Goal: Task Accomplishment & Management: Use online tool/utility

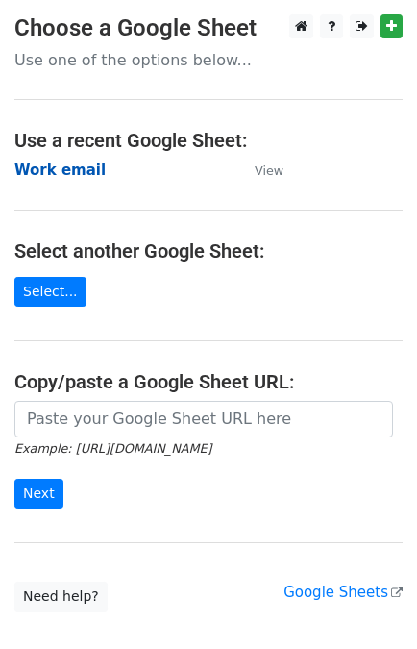
click at [67, 169] on strong "Work email" at bounding box center [59, 170] width 91 height 17
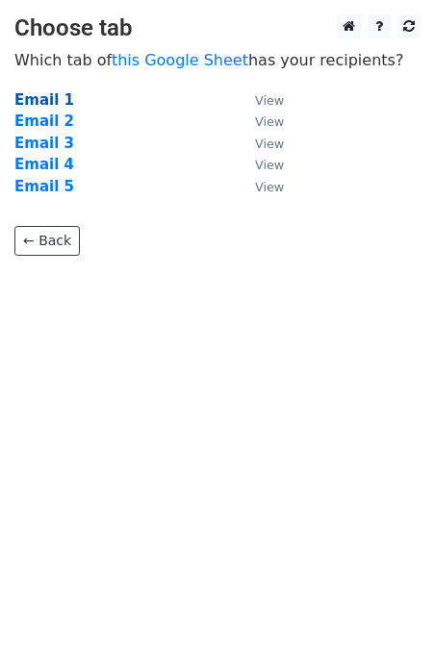
click at [51, 105] on strong "Email 1" at bounding box center [44, 99] width 60 height 17
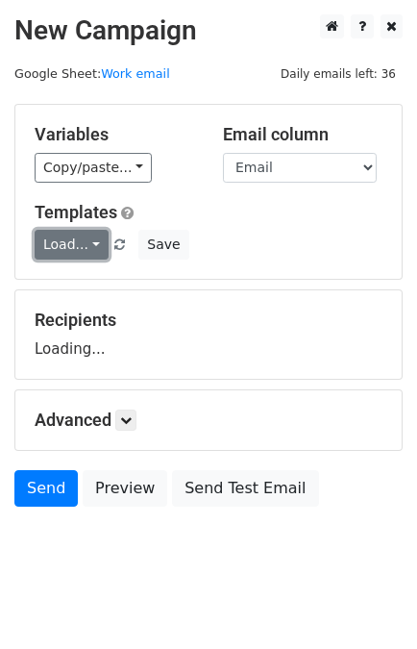
click at [59, 245] on link "Load..." at bounding box center [72, 245] width 74 height 30
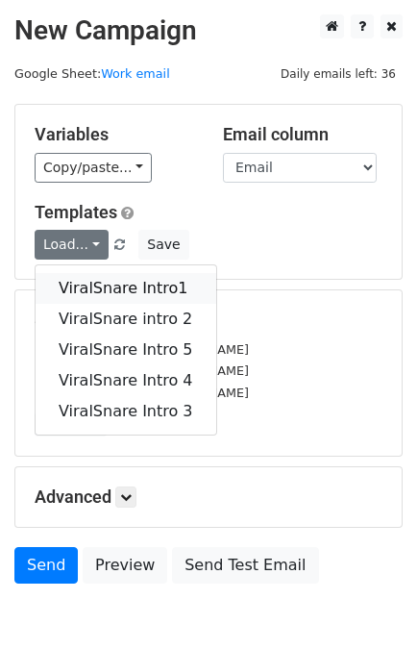
click at [95, 291] on link "ViralSnare Intro1" at bounding box center [126, 288] width 181 height 31
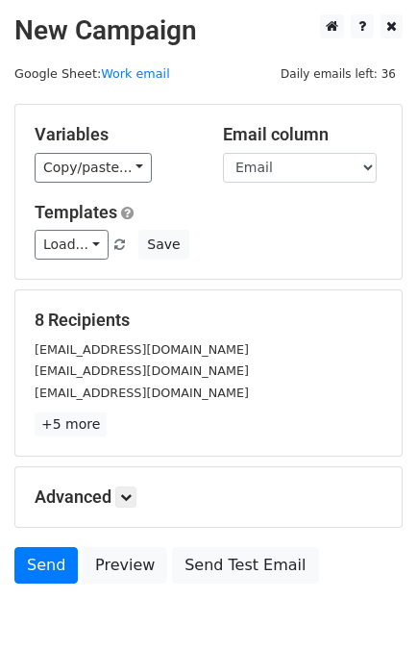
scroll to position [94, 0]
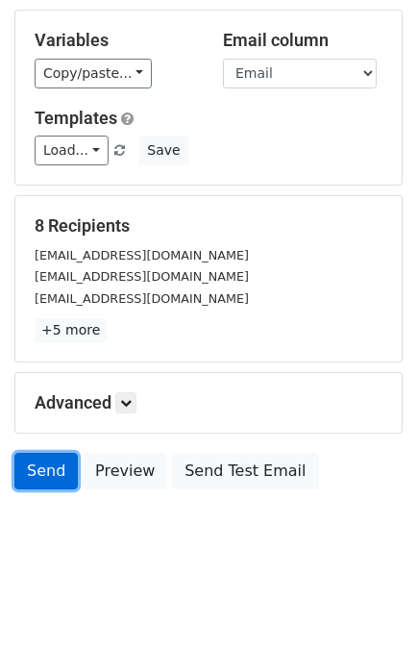
click at [44, 474] on link "Send" at bounding box center [45, 471] width 63 height 37
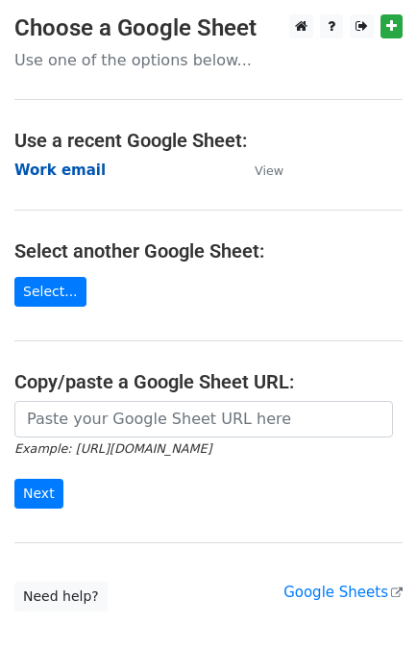
click at [68, 164] on strong "Work email" at bounding box center [59, 170] width 91 height 17
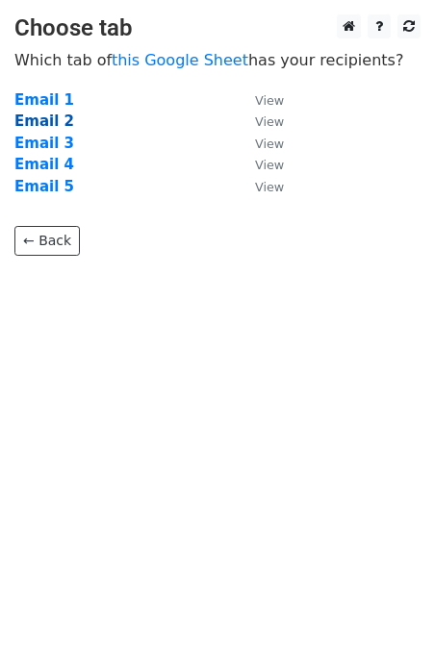
click at [50, 122] on strong "Email 2" at bounding box center [44, 121] width 60 height 17
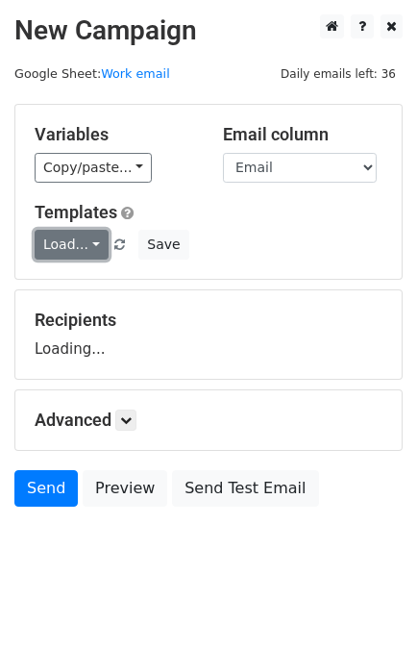
click at [75, 255] on link "Load..." at bounding box center [72, 245] width 74 height 30
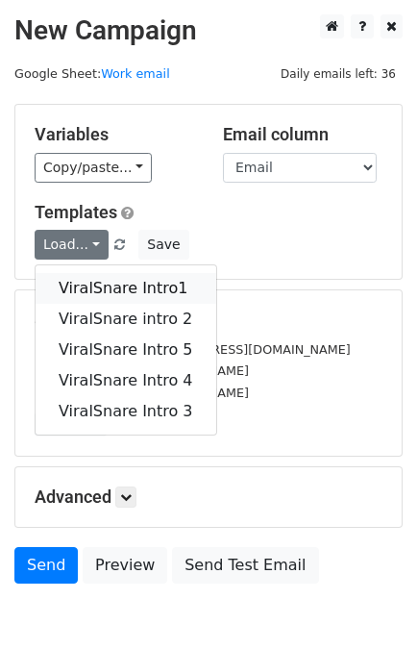
click at [94, 284] on link "ViralSnare Intro1" at bounding box center [126, 288] width 181 height 31
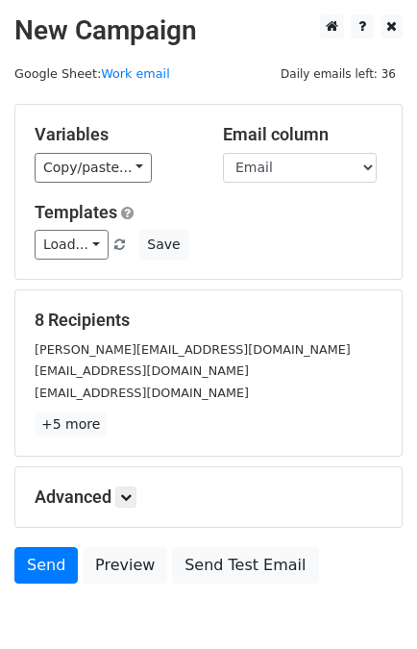
scroll to position [94, 0]
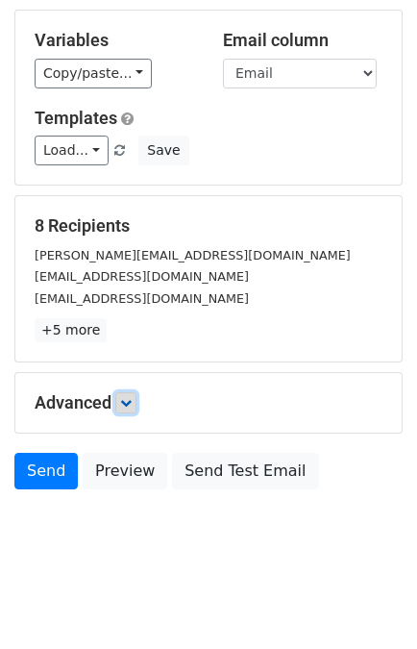
click at [132, 392] on link at bounding box center [125, 402] width 21 height 21
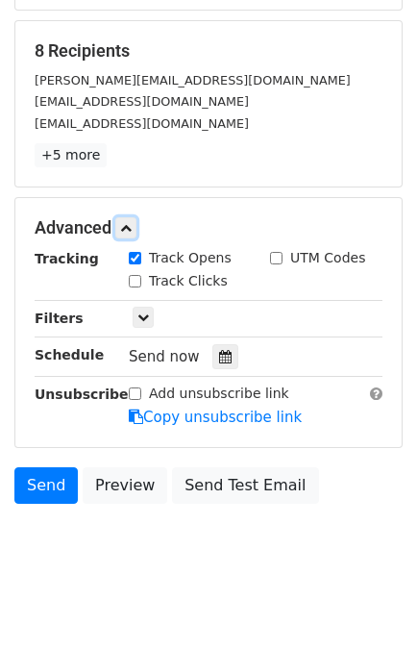
scroll to position [270, 0]
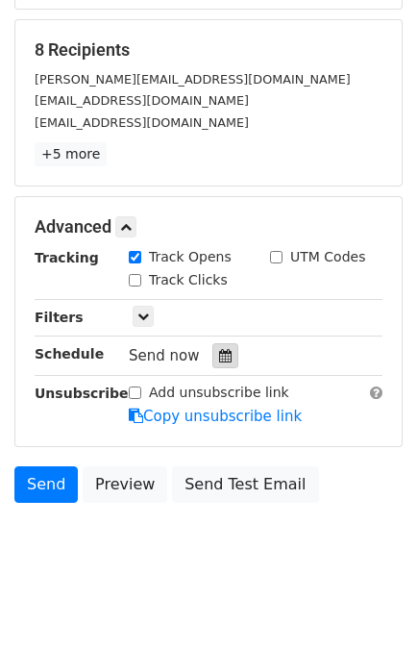
click at [219, 349] on icon at bounding box center [225, 355] width 13 height 13
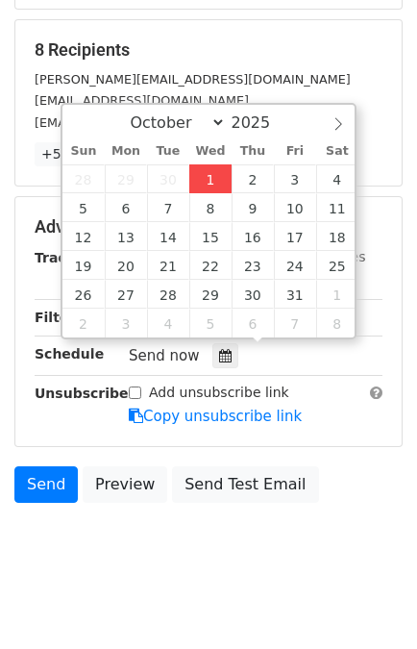
type input "2025-10-01 15:35"
type input "03"
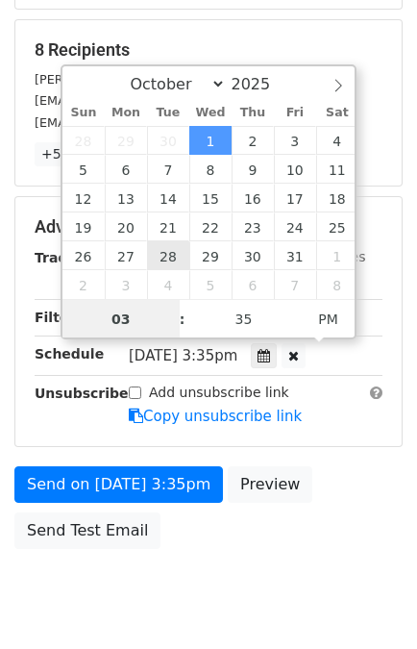
scroll to position [250, 0]
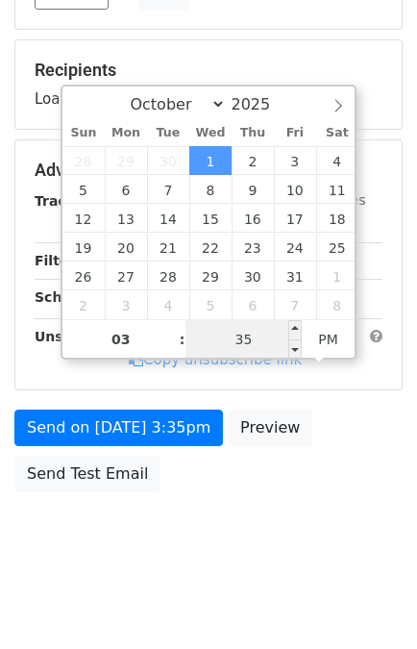
click at [240, 341] on input "35" at bounding box center [244, 339] width 117 height 38
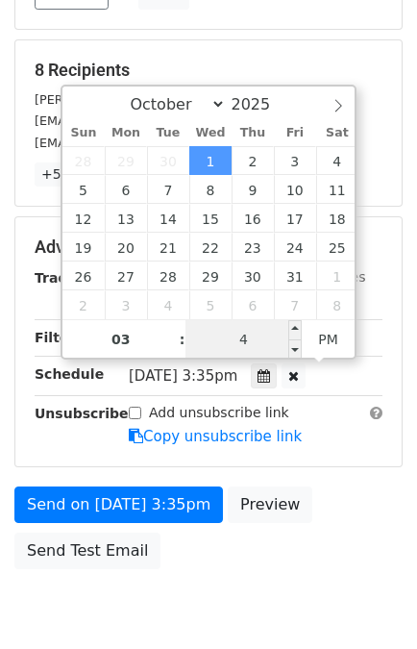
type input "45"
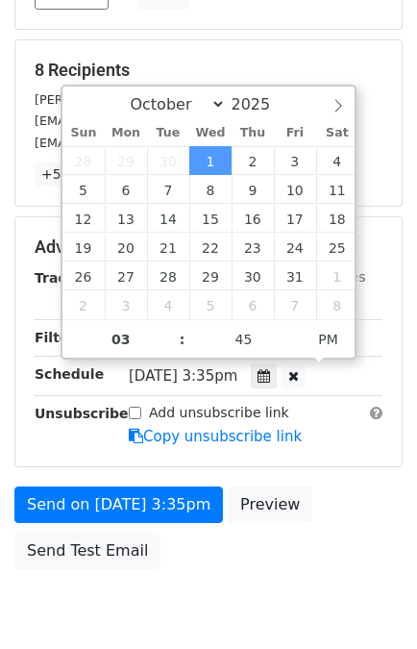
type input "2025-10-01 15:45"
click at [325, 513] on div "Send on Oct 1 at 3:35pm Preview Send Test Email" at bounding box center [208, 533] width 417 height 92
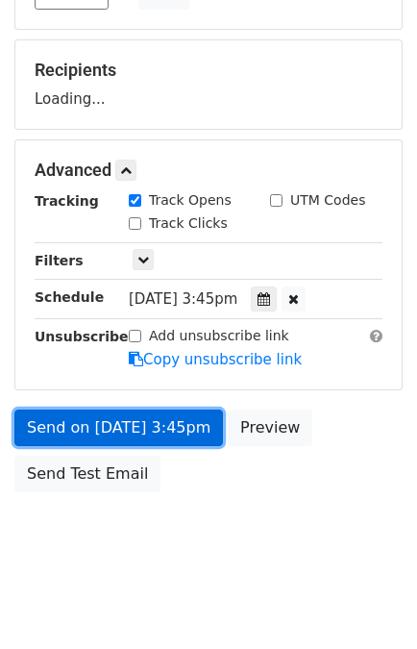
click at [153, 439] on link "Send on Oct 1 at 3:45pm" at bounding box center [118, 428] width 209 height 37
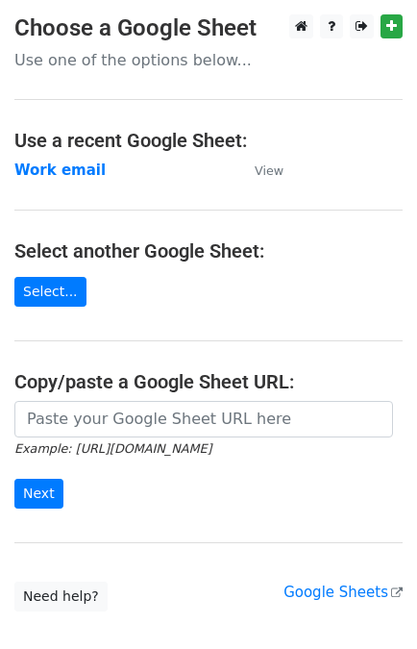
click at [65, 177] on strong "Work email" at bounding box center [59, 170] width 91 height 17
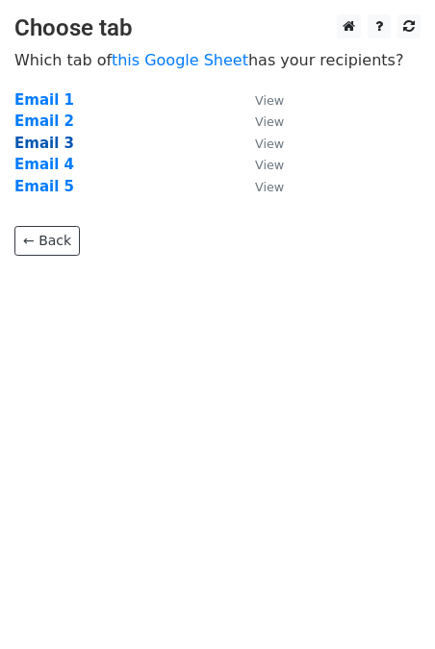
click at [38, 142] on strong "Email 3" at bounding box center [44, 143] width 60 height 17
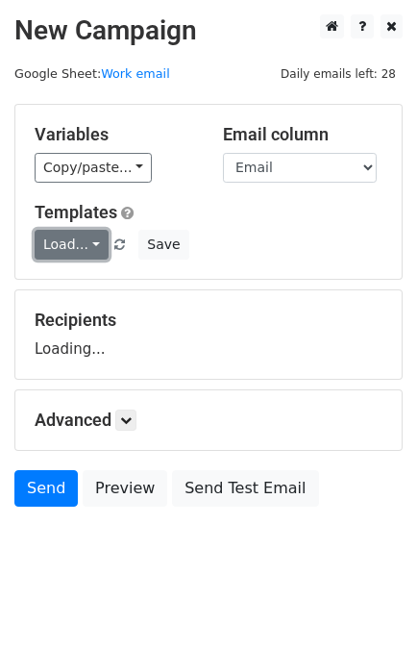
click at [69, 239] on link "Load..." at bounding box center [72, 245] width 74 height 30
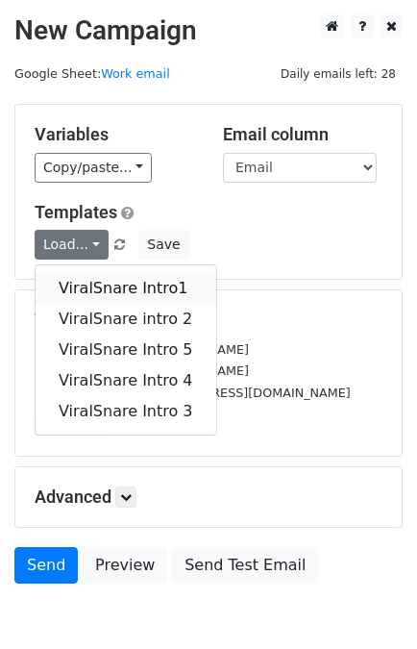
click at [86, 273] on link "ViralSnare Intro1" at bounding box center [126, 288] width 181 height 31
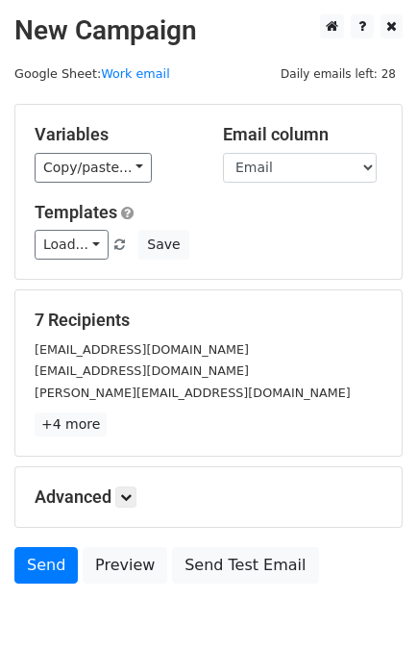
scroll to position [94, 0]
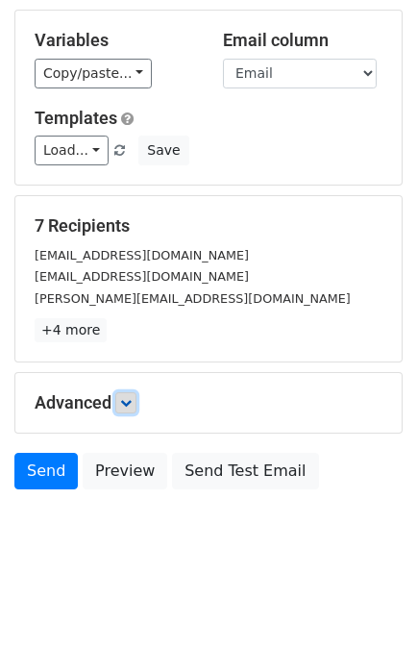
click at [125, 397] on icon at bounding box center [126, 403] width 12 height 12
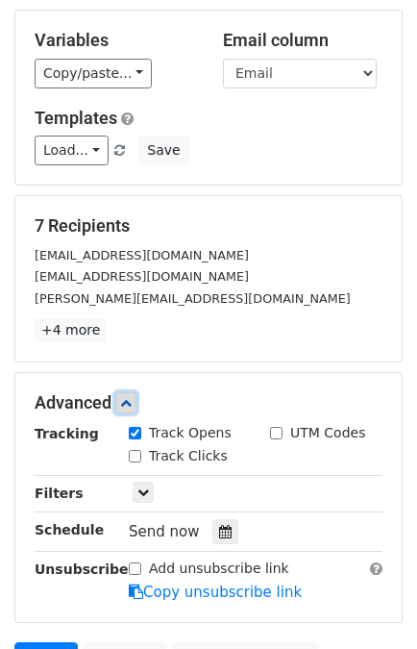
scroll to position [282, 0]
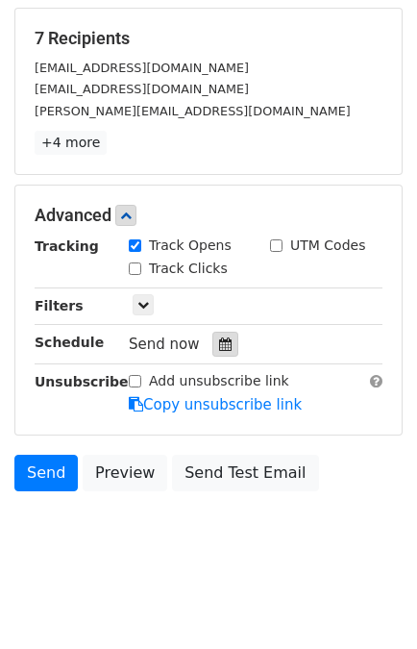
click at [219, 349] on div at bounding box center [226, 344] width 26 height 25
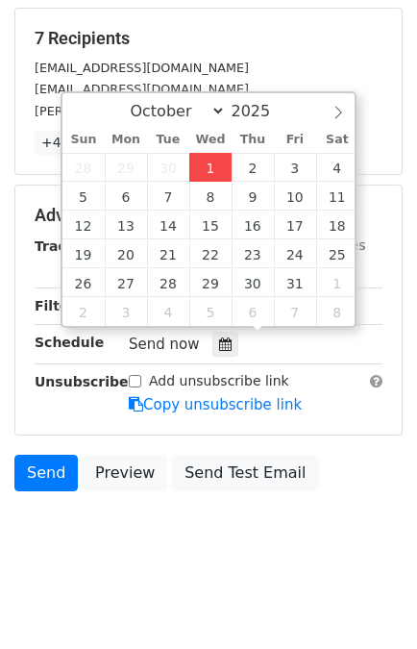
type input "2025-10-01 15:35"
type input "03"
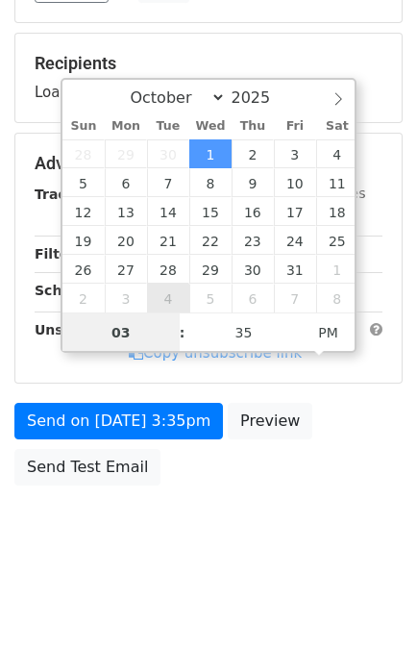
scroll to position [250, 0]
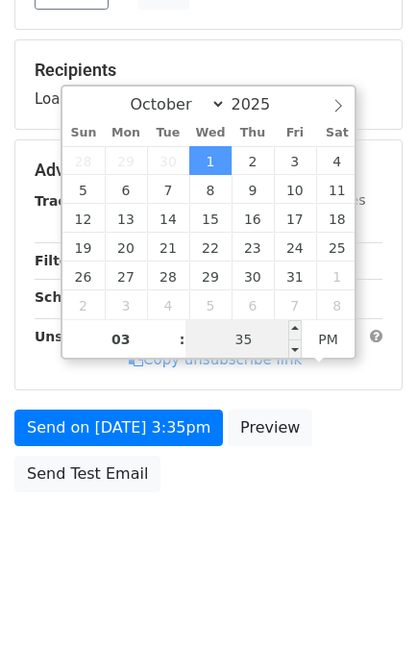
click at [245, 340] on input "35" at bounding box center [244, 339] width 117 height 38
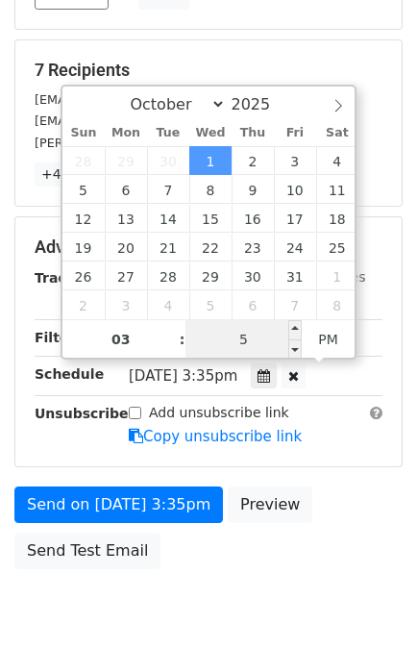
type input "55"
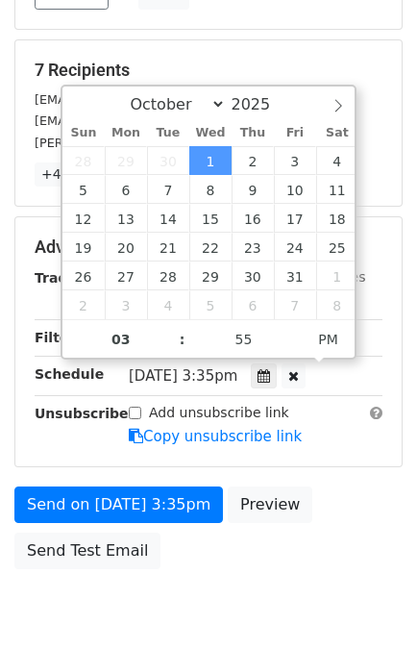
type input "2025-10-01 15:55"
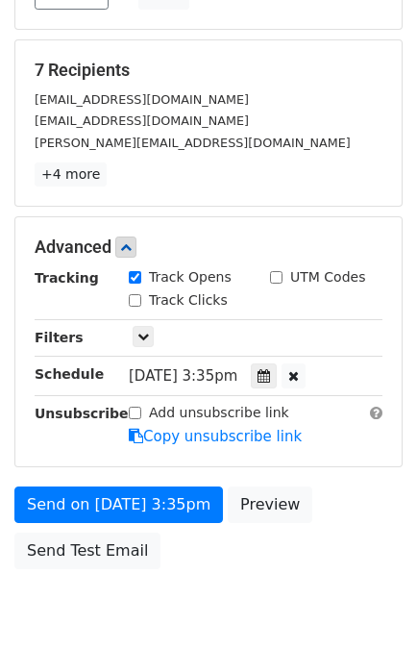
click at [321, 495] on div "Send on Oct 1 at 3:35pm Preview Send Test Email" at bounding box center [208, 533] width 417 height 92
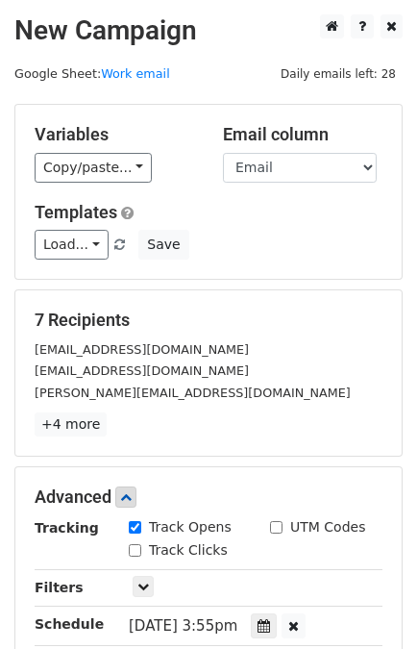
scroll to position [156, 0]
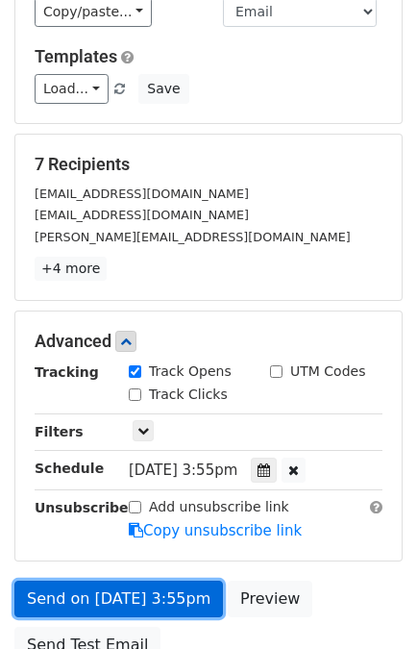
click at [147, 596] on link "Send on Oct 1 at 3:55pm" at bounding box center [118, 599] width 209 height 37
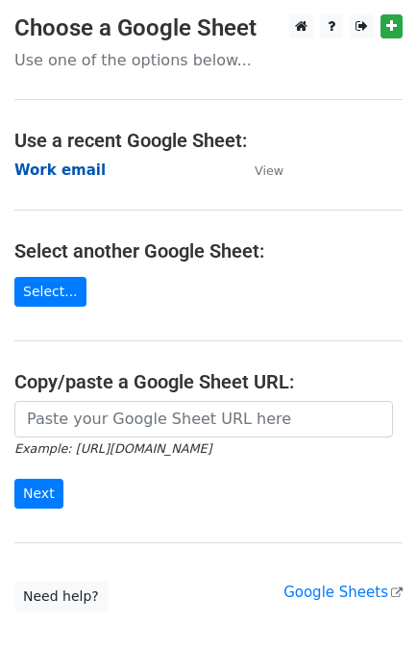
click at [74, 168] on strong "Work email" at bounding box center [59, 170] width 91 height 17
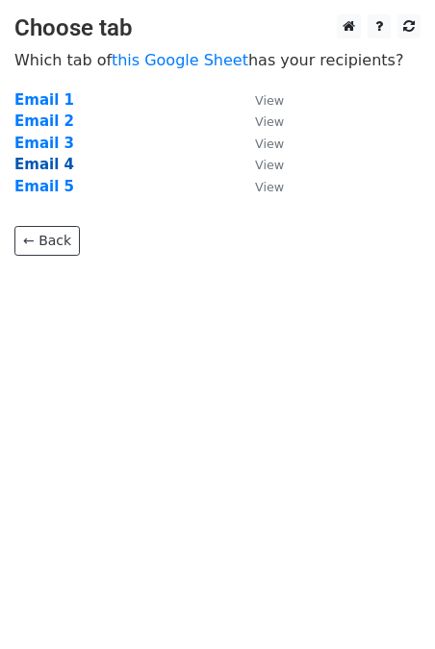
click at [46, 168] on strong "Email 4" at bounding box center [44, 164] width 60 height 17
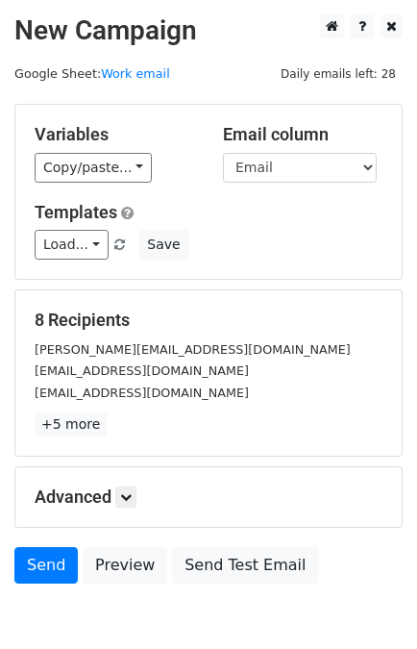
click at [65, 259] on div "Variables Copy/paste... {{Link}} {{Email}} {{Name}} {{Subject}} Email column Li…" at bounding box center [208, 192] width 387 height 174
click at [67, 246] on link "Load..." at bounding box center [72, 245] width 74 height 30
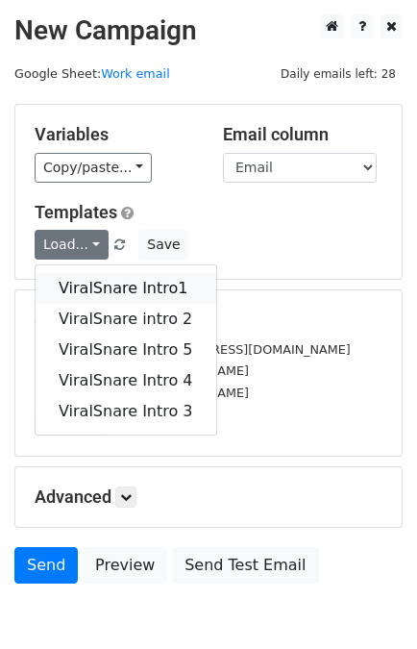
click at [92, 273] on link "ViralSnare Intro1" at bounding box center [126, 288] width 181 height 31
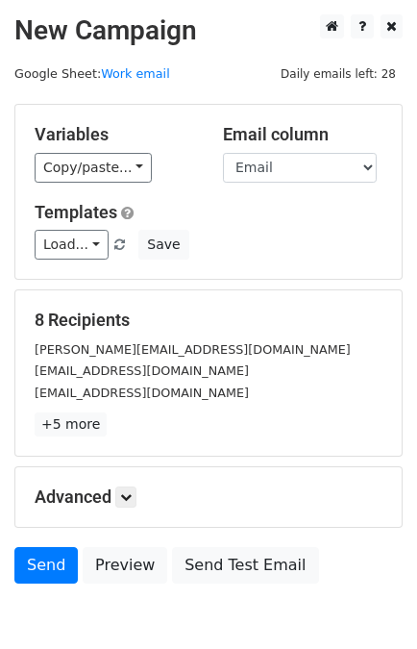
scroll to position [94, 0]
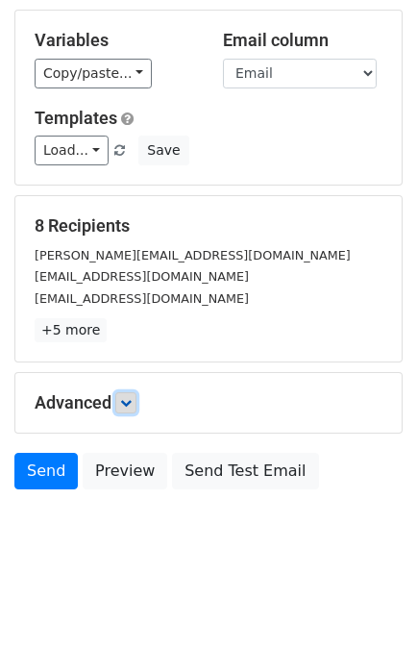
click at [125, 403] on icon at bounding box center [126, 403] width 12 height 12
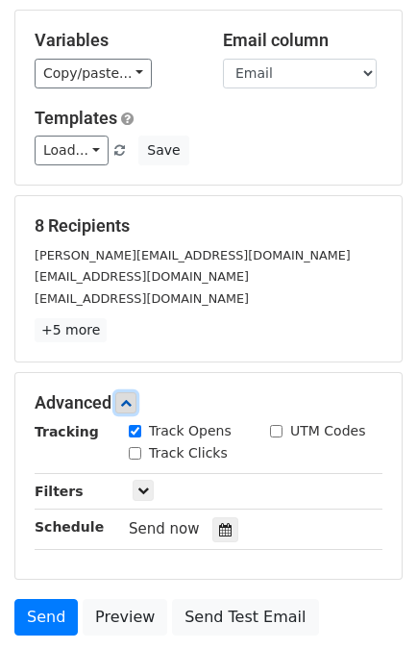
scroll to position [282, 0]
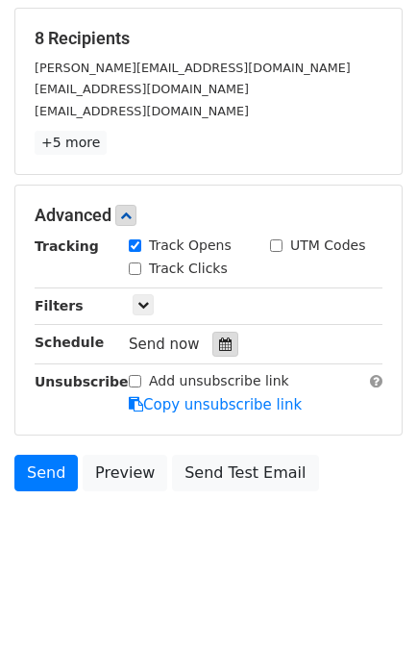
click at [221, 338] on icon at bounding box center [225, 344] width 13 height 13
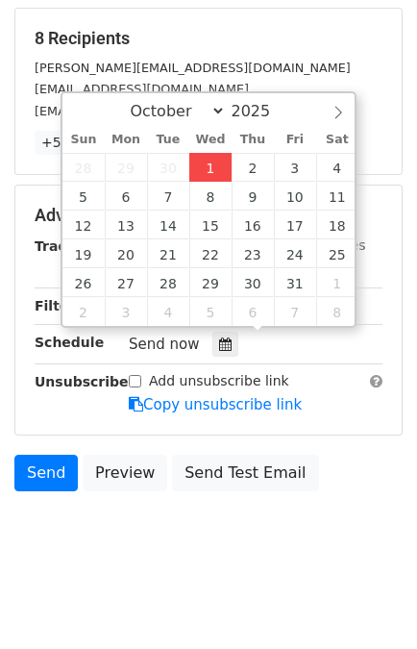
type input "[DATE] 15:36"
type input "03"
type input "36"
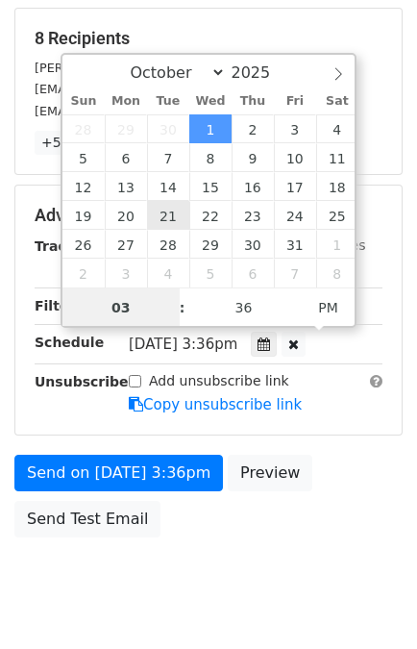
scroll to position [250, 0]
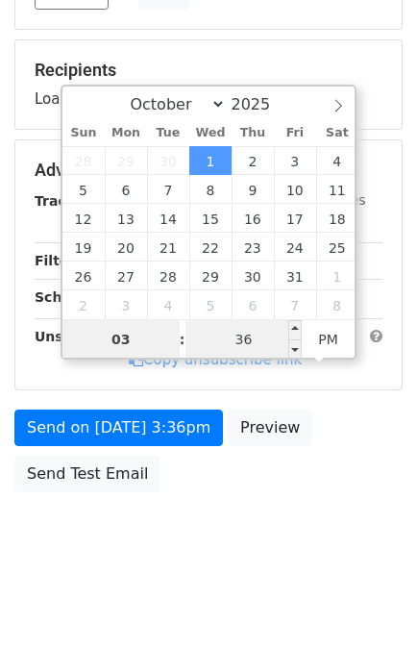
type input "0"
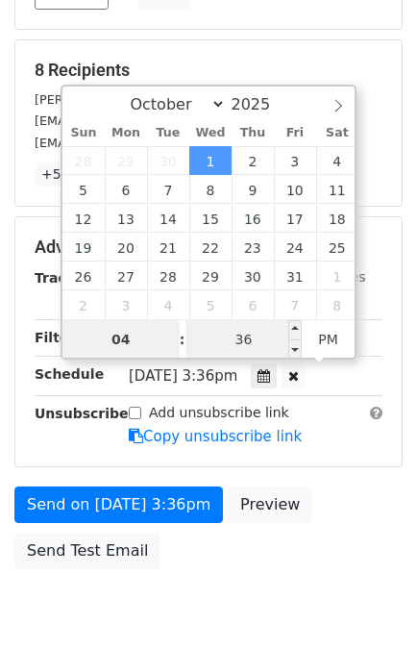
scroll to position [282, 0]
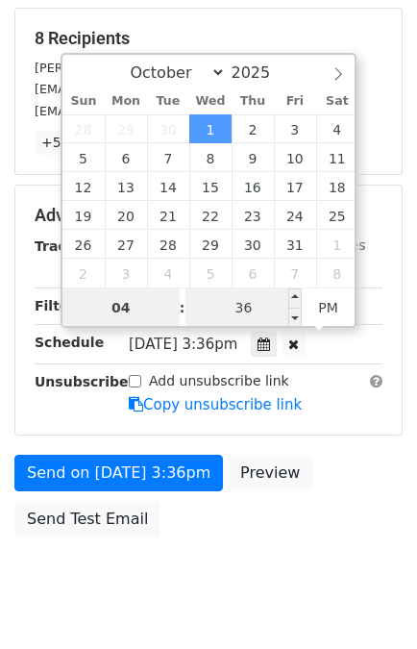
type input "04"
type input "[DATE] 16:36"
click at [246, 302] on input "36" at bounding box center [244, 308] width 117 height 38
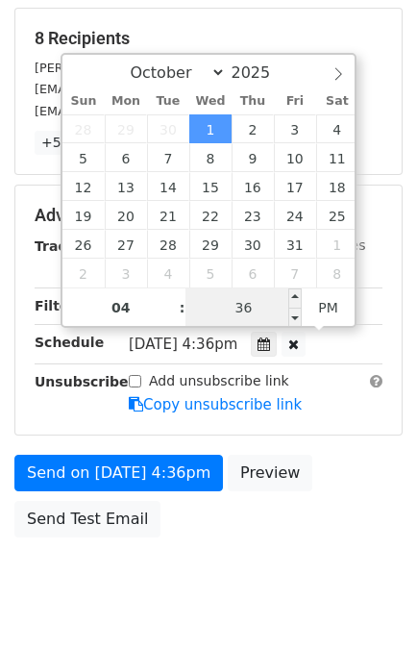
scroll to position [250, 0]
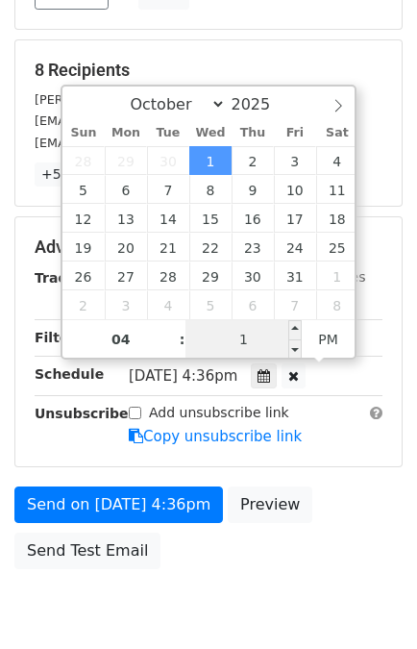
type input "10"
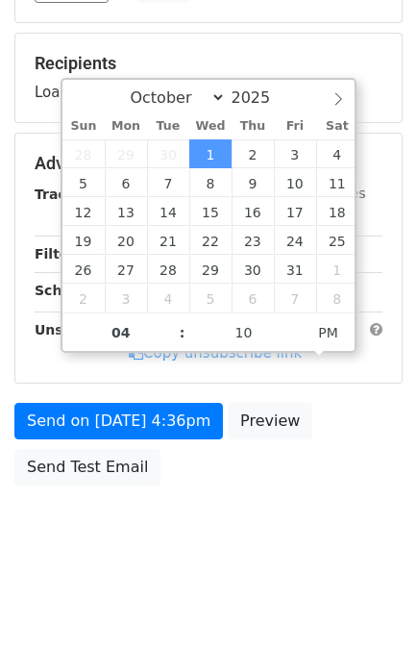
type input "[DATE] 16:10"
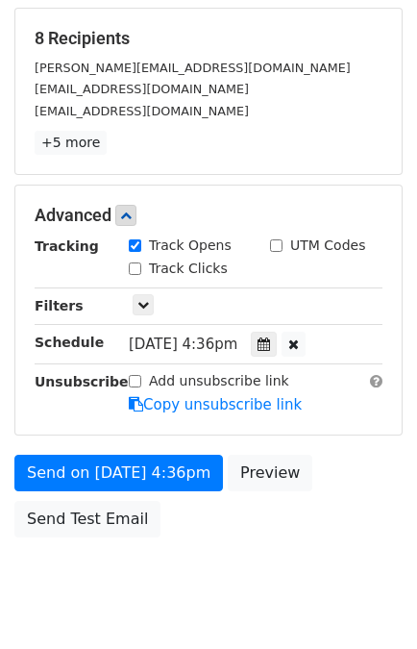
click at [328, 498] on div "Send on [DATE] 4:36pm Preview Send Test Email" at bounding box center [208, 501] width 417 height 92
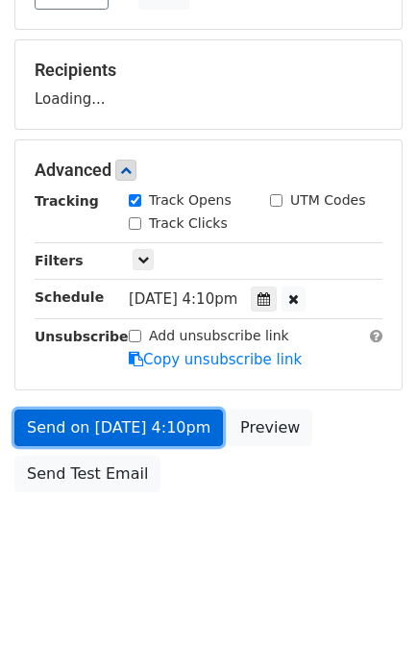
click at [152, 426] on link "Send on [DATE] 4:10pm" at bounding box center [118, 428] width 209 height 37
